Goal: Transaction & Acquisition: Purchase product/service

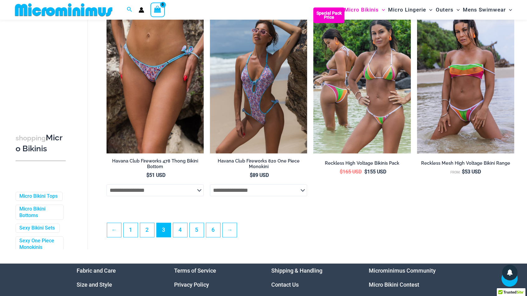
scroll to position [1521, 0]
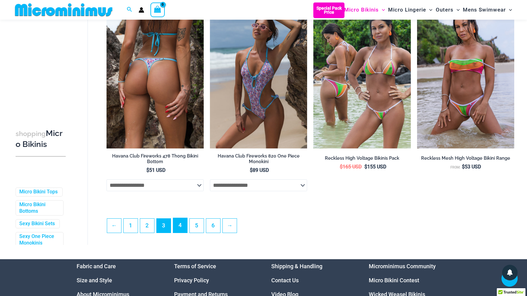
drag, startPoint x: 181, startPoint y: 230, endPoint x: 184, endPoint y: 153, distance: 77.6
click at [181, 230] on link "4" at bounding box center [180, 225] width 14 height 15
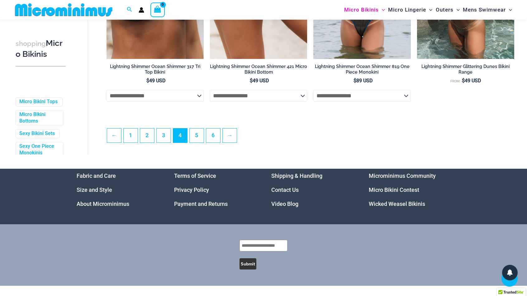
scroll to position [1614, 0]
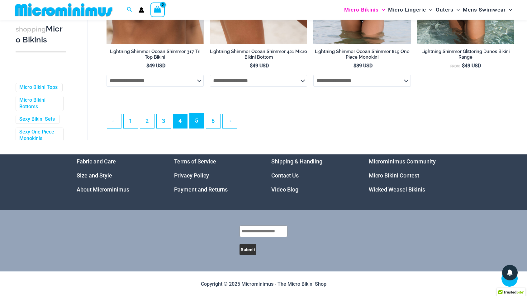
click at [199, 127] on link "5" at bounding box center [197, 120] width 14 height 15
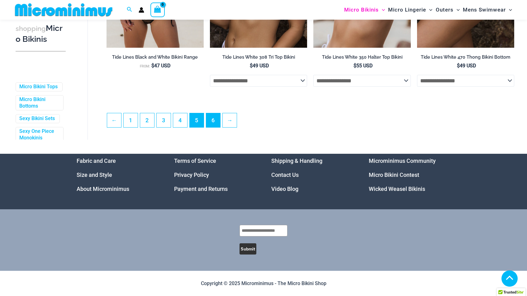
scroll to position [1615, 0]
click at [209, 116] on link "6" at bounding box center [213, 119] width 14 height 15
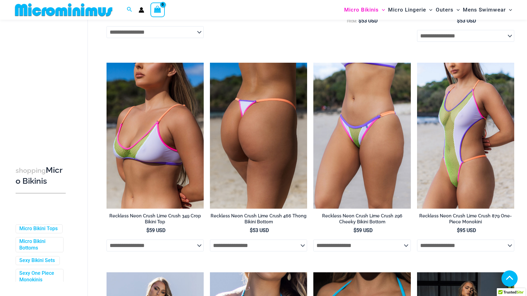
scroll to position [365, 0]
